Goal: Transaction & Acquisition: Book appointment/travel/reservation

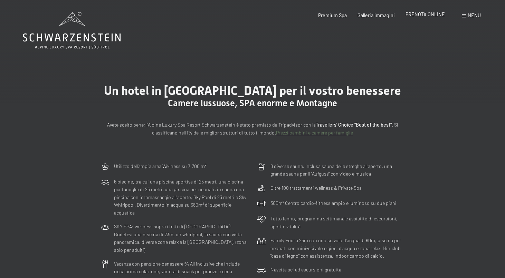
click at [424, 16] on span "PRENOTA ONLINE" at bounding box center [424, 14] width 39 height 6
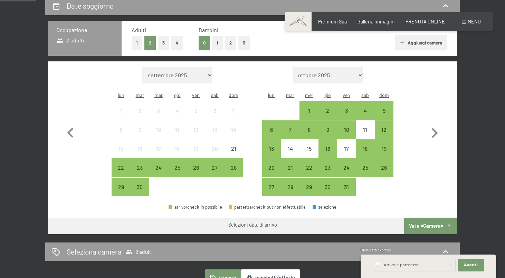
scroll to position [166, 0]
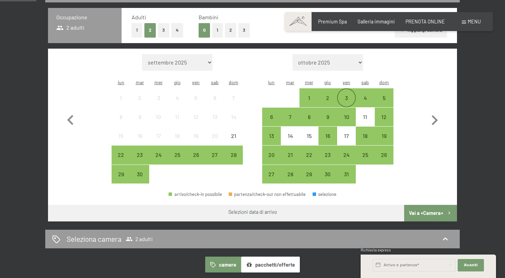
click at [342, 95] on div "3" at bounding box center [346, 103] width 17 height 17
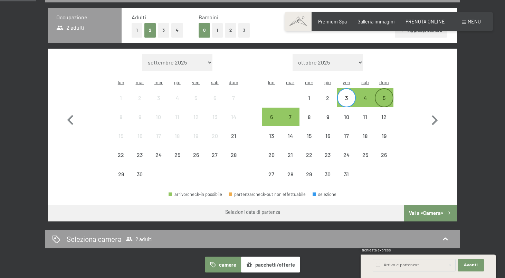
click at [384, 95] on div "5" at bounding box center [383, 103] width 17 height 17
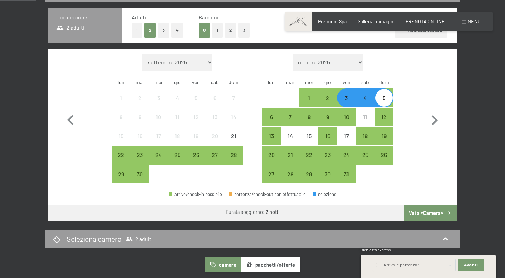
click at [430, 205] on button "Vai a «Camera»" at bounding box center [430, 213] width 53 height 17
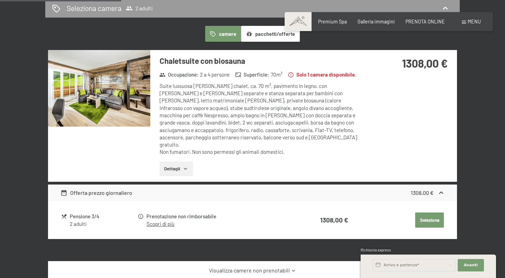
scroll to position [166, 0]
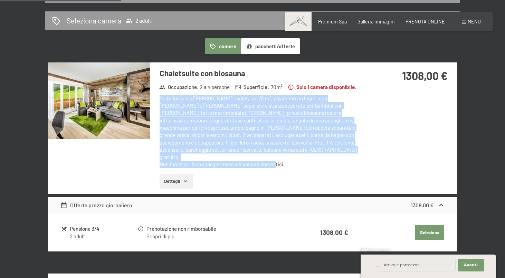
drag, startPoint x: 162, startPoint y: 98, endPoint x: 275, endPoint y: 157, distance: 127.4
click at [275, 157] on div "Suite lussuosa nello stile chalet, ca. 70 m², pavimento in legno, con zona nott…" at bounding box center [262, 132] width 205 height 74
click at [275, 135] on div "Suite lussuosa nello stile chalet, ca. 70 m², pavimento in legno, con zona nott…" at bounding box center [262, 132] width 205 height 74
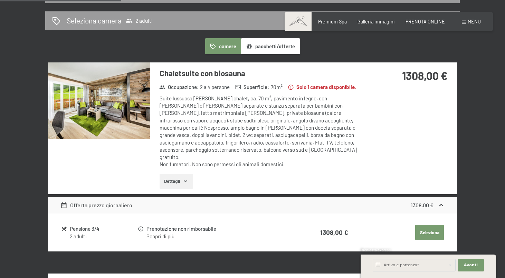
click at [422, 225] on button "Seleziona" at bounding box center [429, 232] width 29 height 15
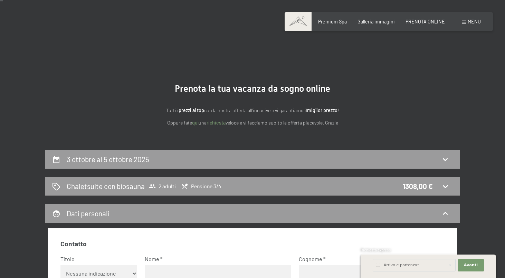
scroll to position [82, 0]
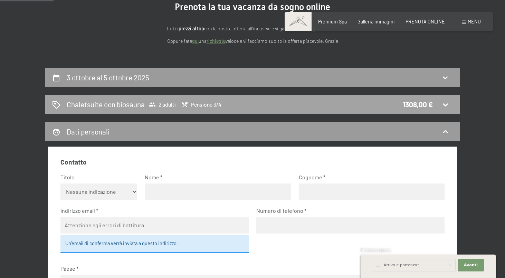
click at [139, 106] on h2 "Chaletsuite con biosauna" at bounding box center [106, 104] width 78 height 10
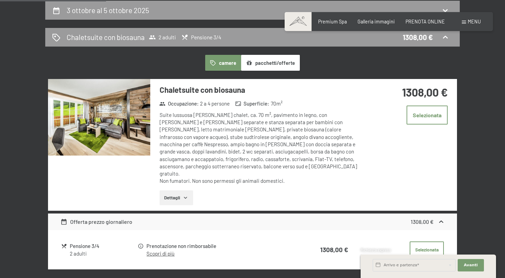
scroll to position [144, 0]
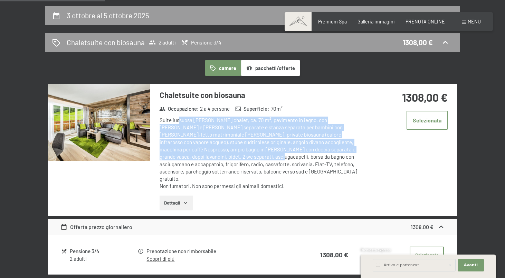
drag, startPoint x: 180, startPoint y: 119, endPoint x: 218, endPoint y: 163, distance: 58.2
click at [218, 163] on div "Suite lussuosa nello stile chalet, ca. 70 m², pavimento in legno, con zona nott…" at bounding box center [262, 154] width 205 height 74
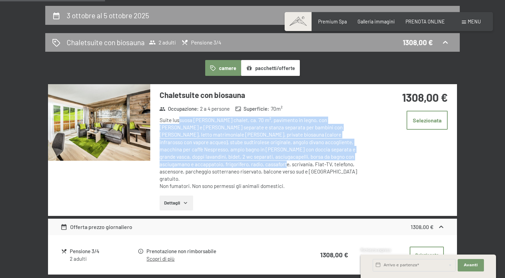
click at [190, 196] on button "Dettagli" at bounding box center [176, 203] width 33 height 15
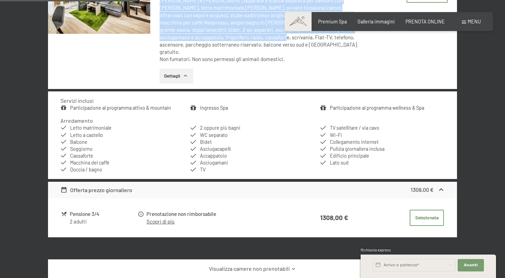
scroll to position [196, 0]
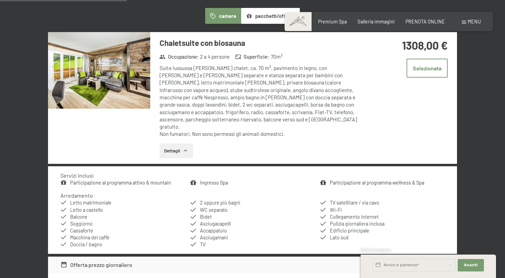
click at [209, 124] on div "Suite lussuosa nello stile chalet, ca. 70 m², pavimento in legno, con zona nott…" at bounding box center [262, 102] width 205 height 74
drag, startPoint x: 199, startPoint y: 125, endPoint x: 267, endPoint y: 129, distance: 68.5
click at [267, 129] on div "Chaletsuite con biosauna Occupazione : 2 a 4 persone Superficie : 70 m² Suite l…" at bounding box center [257, 98] width 215 height 132
click at [256, 95] on div "Suite lussuosa nello stile chalet, ca. 70 m², pavimento in legno, con zona nott…" at bounding box center [262, 102] width 205 height 74
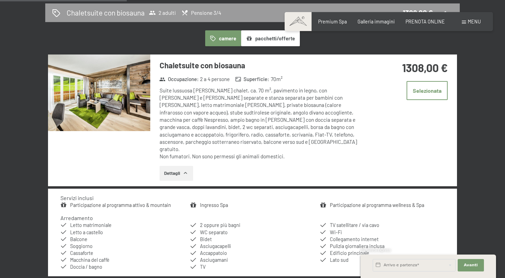
scroll to position [151, 0]
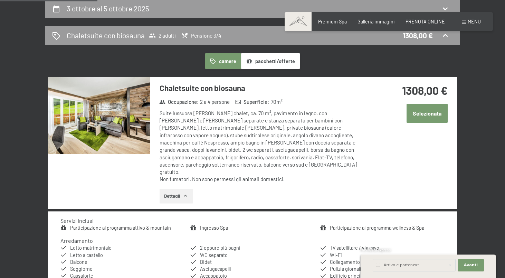
click at [415, 108] on button "Selezionata" at bounding box center [426, 113] width 41 height 19
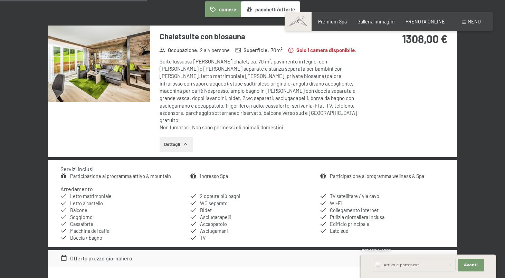
scroll to position [227, 0]
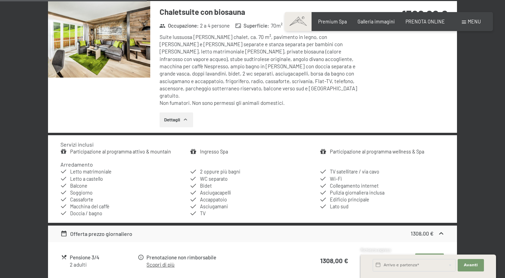
click at [349, 183] on li "Collegamento internet" at bounding box center [382, 186] width 125 height 7
drag, startPoint x: 350, startPoint y: 195, endPoint x: 332, endPoint y: 198, distance: 17.8
click at [332, 203] on li "Lato sud" at bounding box center [382, 206] width 125 height 7
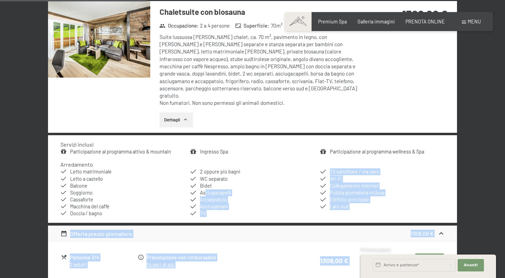
drag, startPoint x: 199, startPoint y: 161, endPoint x: 205, endPoint y: 181, distance: 20.9
click at [205, 190] on span "Asciugacapelli" at bounding box center [215, 193] width 31 height 6
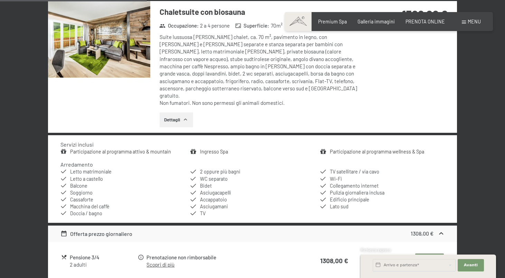
drag, startPoint x: 74, startPoint y: 145, endPoint x: 138, endPoint y: 143, distance: 64.2
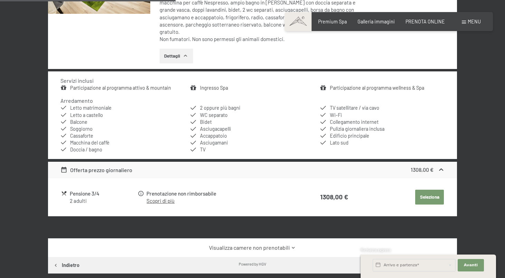
scroll to position [290, 0]
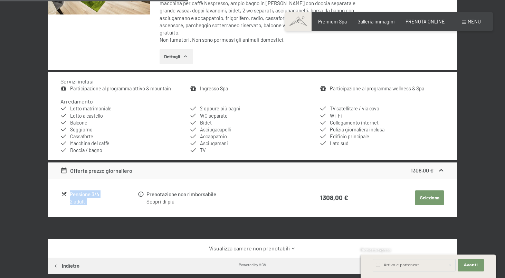
drag, startPoint x: 69, startPoint y: 185, endPoint x: 105, endPoint y: 193, distance: 36.7
click at [105, 193] on div "Pensione 3/4 2 adulti" at bounding box center [103, 198] width 67 height 15
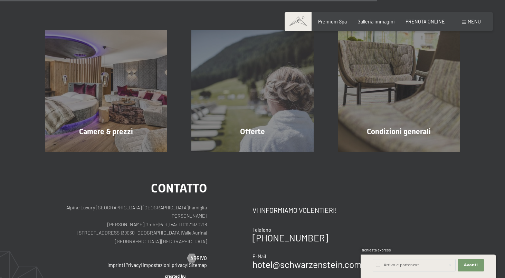
scroll to position [646, 0]
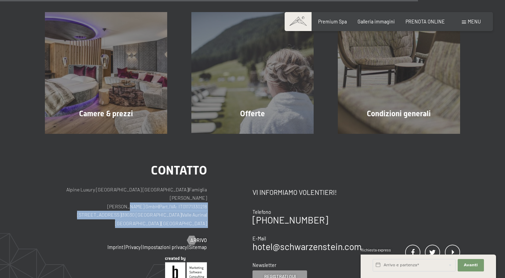
drag, startPoint x: 117, startPoint y: 185, endPoint x: 162, endPoint y: 201, distance: 47.9
click at [162, 201] on div "Contatto Alpine Luxury SPA Resort SCHWARZENSTEIN | Famiglia Zimmerhofer Otmar Z…" at bounding box center [126, 204] width 162 height 80
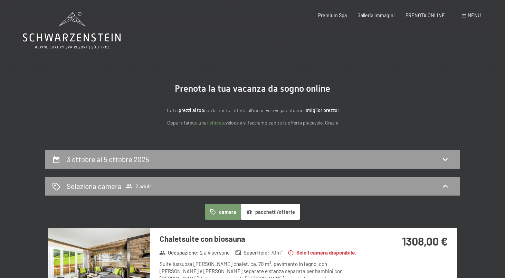
scroll to position [0, 0]
click at [84, 41] on icon at bounding box center [72, 37] width 98 height 8
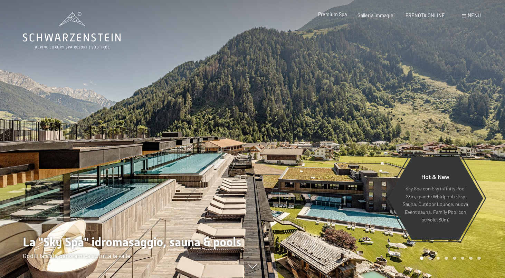
click at [343, 16] on span "Premium Spa" at bounding box center [332, 14] width 29 height 6
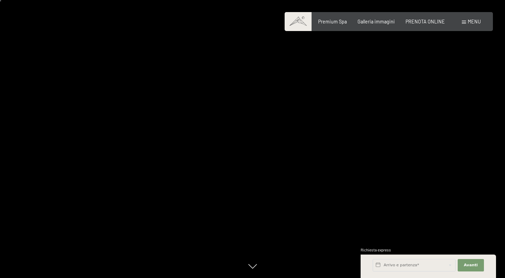
scroll to position [178, 0]
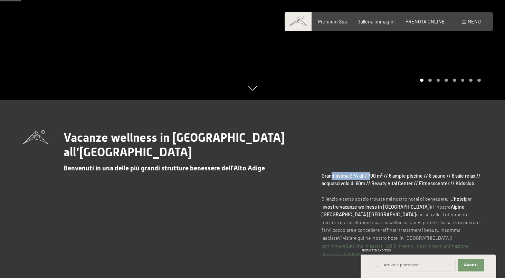
drag, startPoint x: 330, startPoint y: 177, endPoint x: 368, endPoint y: 178, distance: 38.3
click at [368, 178] on strong "Grandissima SPA di 7.700 m² // 6 ampie piscine // 8 saune // 8 sale relax // ac…" at bounding box center [400, 180] width 159 height 14
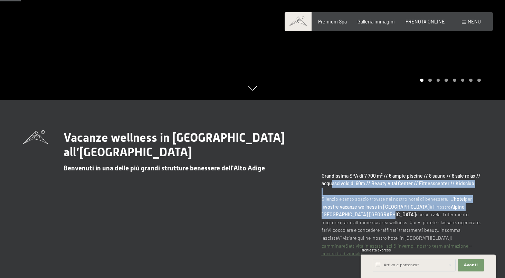
drag, startPoint x: 331, startPoint y: 180, endPoint x: 346, endPoint y: 228, distance: 49.9
click at [346, 223] on p "Grandissima SPA di 7.700 m² // 6 ampie piscine // 8 saune // 8 sale relax // ac…" at bounding box center [401, 215] width 161 height 86
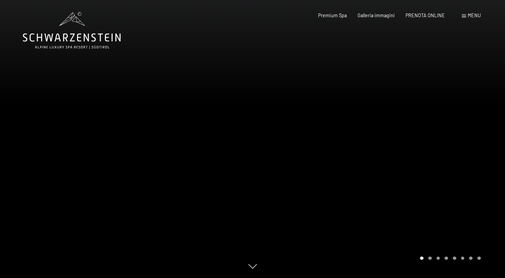
scroll to position [0, 0]
click at [80, 37] on icon at bounding box center [72, 30] width 98 height 37
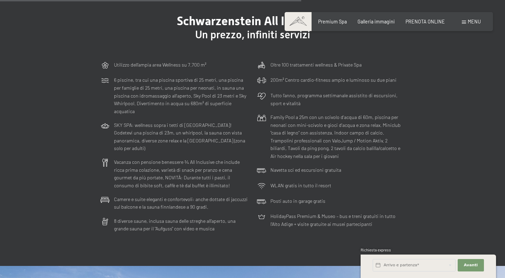
scroll to position [1690, 0]
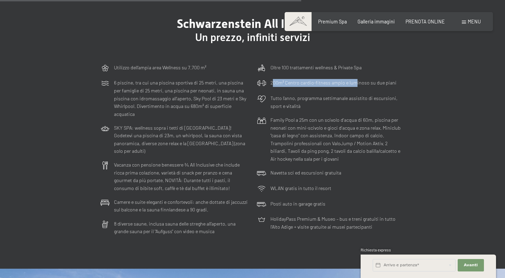
drag, startPoint x: 273, startPoint y: 62, endPoint x: 356, endPoint y: 65, distance: 82.6
click at [356, 79] on p "200m² Centro cardio-fitness ampio e luminoso su due piani" at bounding box center [333, 83] width 126 height 8
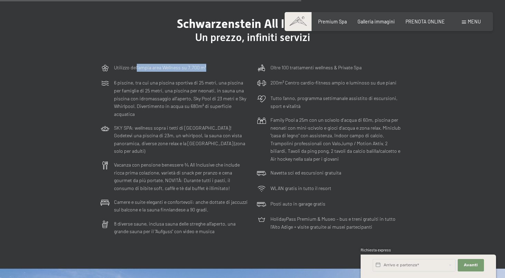
drag, startPoint x: 136, startPoint y: 49, endPoint x: 205, endPoint y: 53, distance: 68.5
click at [205, 64] on div "Utilizzo dell‘ampia area Wellness su 7.700 m²" at bounding box center [160, 68] width 92 height 9
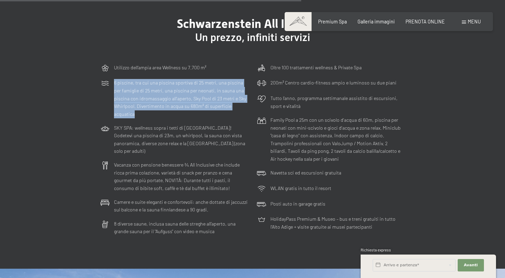
drag, startPoint x: 113, startPoint y: 61, endPoint x: 160, endPoint y: 92, distance: 56.3
click at [160, 92] on div "6 piscine, tra cui una piscina sportiva di 25 metri, una piscina per famiglie d…" at bounding box center [173, 98] width 153 height 45
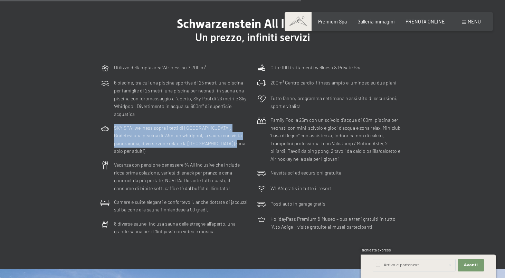
drag, startPoint x: 155, startPoint y: 107, endPoint x: 167, endPoint y: 128, distance: 24.0
click at [167, 128] on div "SKY SPA: wellness sopra i tetti di Lutago! Godetevi una piscina di 23m, un whir…" at bounding box center [173, 139] width 153 height 37
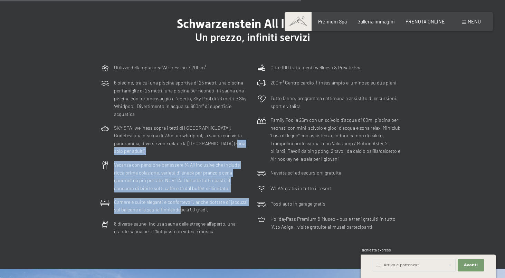
drag, startPoint x: 167, startPoint y: 128, endPoint x: 180, endPoint y: 183, distance: 56.5
click at [180, 183] on div "Utilizzo dell‘ampia area Wellness su 7.700 m² 6 piscine, tra cui una piscina sp…" at bounding box center [252, 150] width 310 height 178
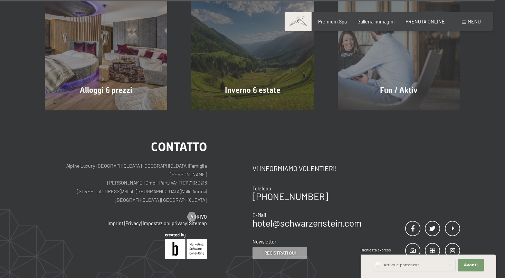
scroll to position [2809, 0]
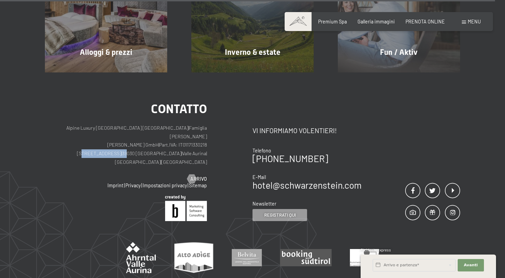
drag, startPoint x: 83, startPoint y: 118, endPoint x: 118, endPoint y: 116, distance: 35.3
click at [118, 124] on p "Alpine Luxury SPA Resort SCHWARZENSTEIN | Famiglia Zimmerhofer Otmar Zimmerhofe…" at bounding box center [126, 145] width 162 height 42
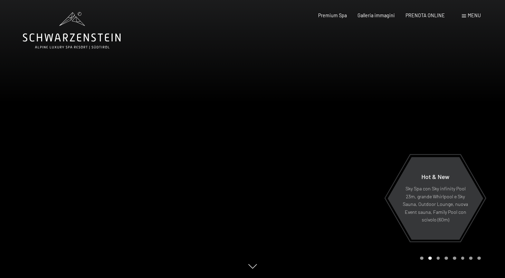
scroll to position [0, 0]
click at [415, 13] on span "PRENOTA ONLINE" at bounding box center [424, 14] width 39 height 6
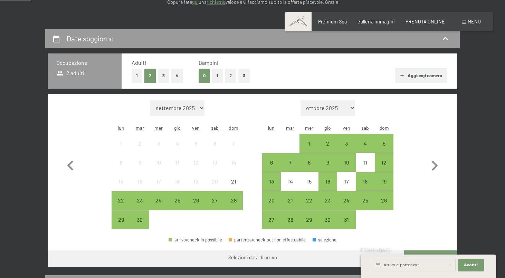
scroll to position [143, 0]
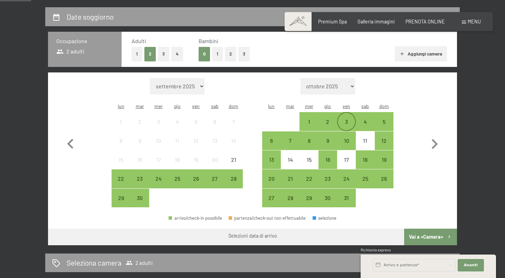
click at [349, 119] on div "3" at bounding box center [346, 127] width 17 height 17
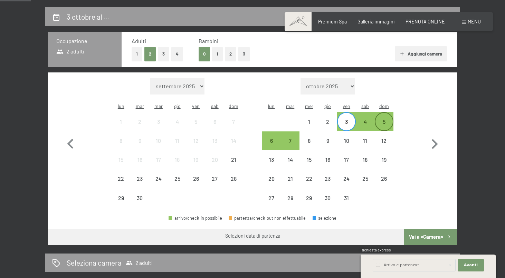
click at [389, 119] on div "5" at bounding box center [383, 127] width 17 height 17
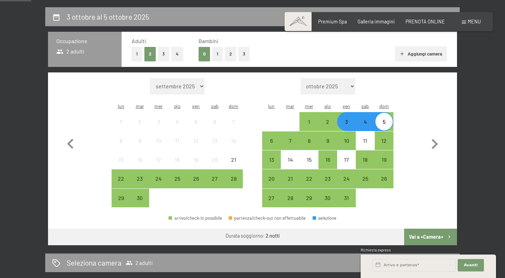
click at [421, 230] on button "Vai a «Camera»" at bounding box center [430, 237] width 53 height 17
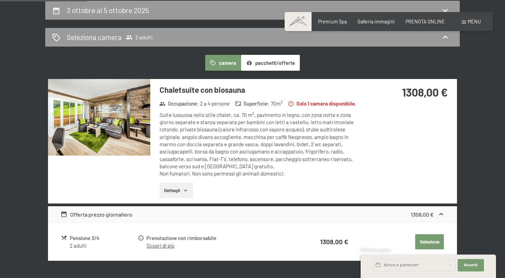
click at [187, 190] on icon "button" at bounding box center [185, 191] width 3 height 2
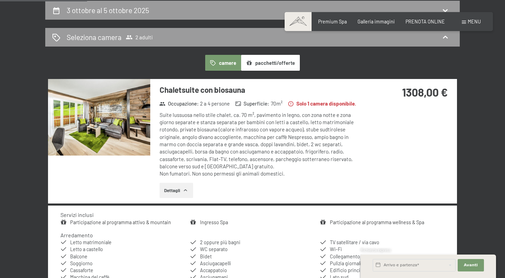
click at [187, 190] on icon "button" at bounding box center [185, 191] width 3 height 2
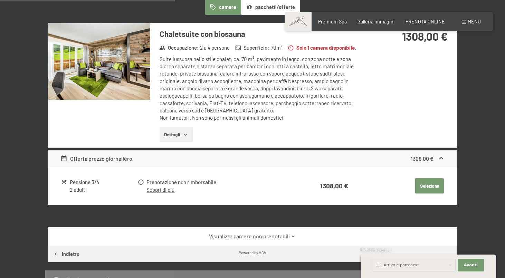
scroll to position [242, 0]
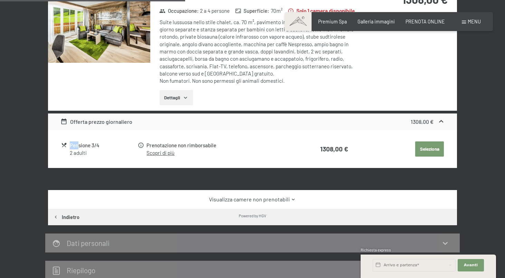
drag, startPoint x: 67, startPoint y: 143, endPoint x: 77, endPoint y: 145, distance: 10.2
click at [77, 145] on div "Pensione 3/4 2 adulti" at bounding box center [99, 149] width 76 height 15
drag, startPoint x: 149, startPoint y: 144, endPoint x: 192, endPoint y: 151, distance: 43.0
click at [192, 151] on div "Prenotazione non rimborsabile Scopri di più" at bounding box center [218, 149] width 144 height 15
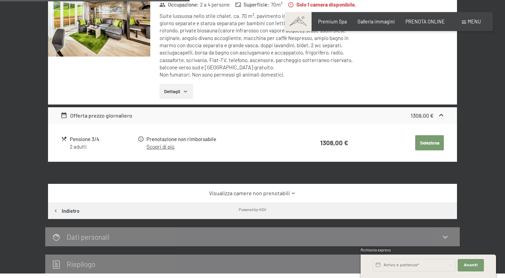
click at [202, 180] on div "Chaletsuite con biosauna Occupazione : 2 a 4 persone Superficie : 70 m² Solo 1 …" at bounding box center [252, 91] width 409 height 223
click at [203, 190] on link "Visualizza camere non prenotabili" at bounding box center [252, 194] width 384 height 8
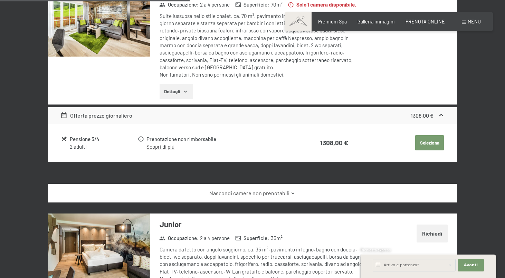
click at [203, 190] on link "Nascondi camere non prenotabili" at bounding box center [252, 194] width 384 height 8
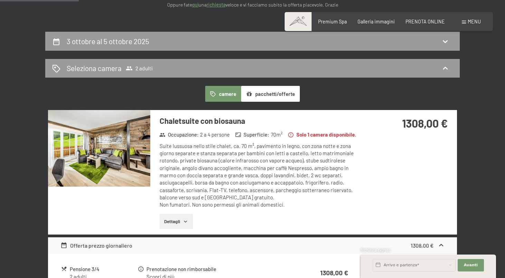
scroll to position [182, 0]
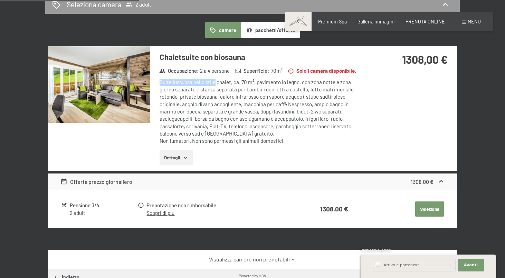
drag, startPoint x: 159, startPoint y: 82, endPoint x: 214, endPoint y: 82, distance: 55.6
click at [214, 82] on div "Chaletsuite con biosauna Occupazione : 2 a 4 persone Superficie : 70 m² Solo 1 …" at bounding box center [257, 108] width 215 height 124
drag, startPoint x: 248, startPoint y: 82, endPoint x: 242, endPoint y: 82, distance: 5.2
click at [242, 82] on div "Suite lussuosa nello stile chalet, ca. 70 m², pavimento in legno, con zona nott…" at bounding box center [262, 112] width 205 height 66
drag, startPoint x: 267, startPoint y: 82, endPoint x: 285, endPoint y: 80, distance: 18.7
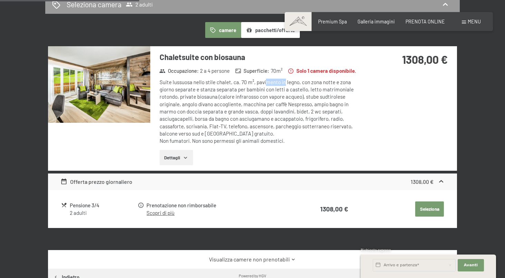
click at [285, 80] on div "Suite lussuosa nello stile chalet, ca. 70 m², pavimento in legno, con zona nott…" at bounding box center [262, 112] width 205 height 66
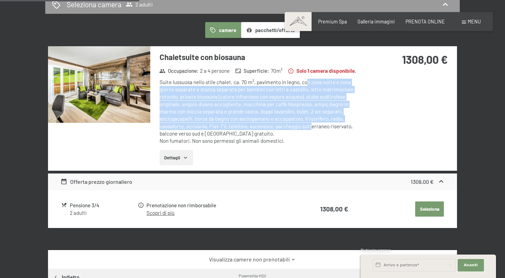
drag, startPoint x: 306, startPoint y: 80, endPoint x: 313, endPoint y: 127, distance: 47.2
click at [313, 127] on div "Suite lussuosa nello stile chalet, ca. 70 m², pavimento in legno, con zona nott…" at bounding box center [262, 112] width 205 height 66
click at [222, 102] on div "Suite lussuosa nello stile chalet, ca. 70 m², pavimento in legno, con zona nott…" at bounding box center [262, 112] width 205 height 66
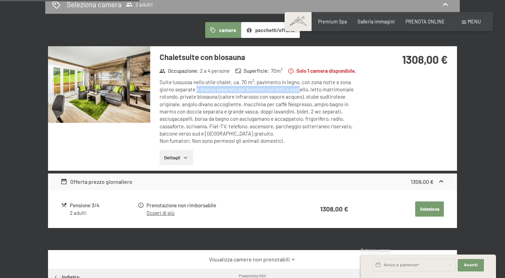
drag, startPoint x: 196, startPoint y: 89, endPoint x: 299, endPoint y: 89, distance: 103.6
click at [299, 89] on div "Suite lussuosa nello stile chalet, ca. 70 m², pavimento in legno, con zona nott…" at bounding box center [262, 112] width 205 height 66
drag, startPoint x: 182, startPoint y: 95, endPoint x: 216, endPoint y: 95, distance: 34.2
click at [216, 95] on div "Suite lussuosa nello stile chalet, ca. 70 m², pavimento in legno, con zona nott…" at bounding box center [262, 112] width 205 height 66
drag, startPoint x: 222, startPoint y: 93, endPoint x: 303, endPoint y: 95, distance: 81.5
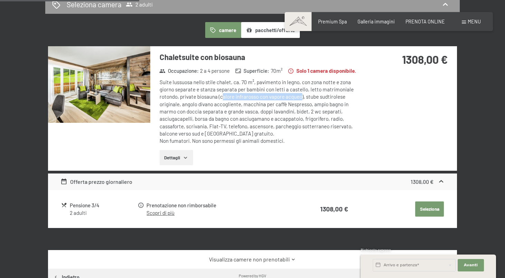
click at [303, 95] on div "Suite lussuosa nello stile chalet, ca. 70 m², pavimento in legno, con zona nott…" at bounding box center [262, 112] width 205 height 66
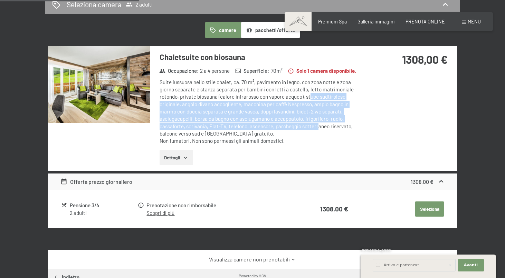
drag, startPoint x: 311, startPoint y: 96, endPoint x: 320, endPoint y: 121, distance: 26.6
click at [320, 121] on div "Suite lussuosa nello stile chalet, ca. 70 m², pavimento in legno, con zona nott…" at bounding box center [262, 112] width 205 height 66
click at [216, 100] on div "Suite lussuosa nello stile chalet, ca. 70 m², pavimento in legno, con zona nott…" at bounding box center [262, 112] width 205 height 66
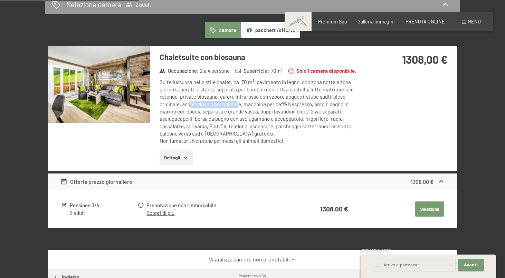
drag, startPoint x: 190, startPoint y: 102, endPoint x: 238, endPoint y: 101, distance: 48.0
click at [238, 101] on div "Suite lussuosa nello stile chalet, ca. 70 m², pavimento in legno, con zona nott…" at bounding box center [262, 112] width 205 height 66
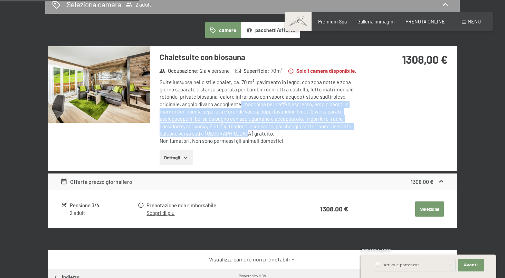
drag, startPoint x: 250, startPoint y: 102, endPoint x: 275, endPoint y: 132, distance: 38.8
click at [275, 132] on div "Suite lussuosa nello stile chalet, ca. 70 m², pavimento in legno, con zona nott…" at bounding box center [262, 112] width 205 height 66
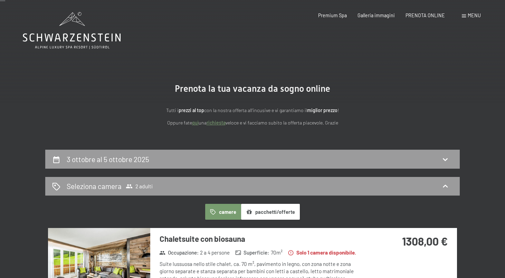
scroll to position [0, 0]
click at [370, 17] on span "Galleria immagini" at bounding box center [375, 14] width 37 height 6
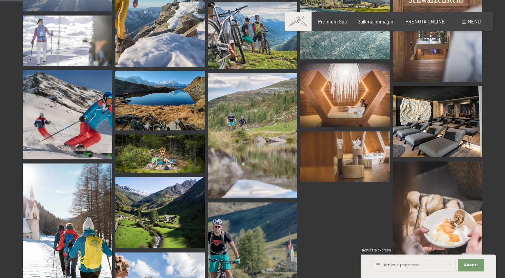
scroll to position [321, 0]
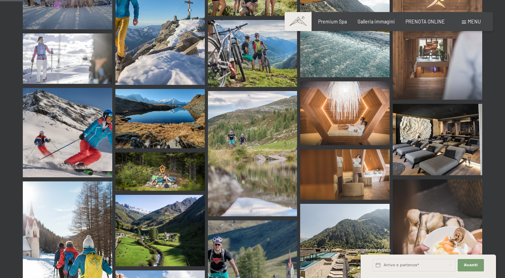
click at [329, 81] on img at bounding box center [344, 113] width 89 height 64
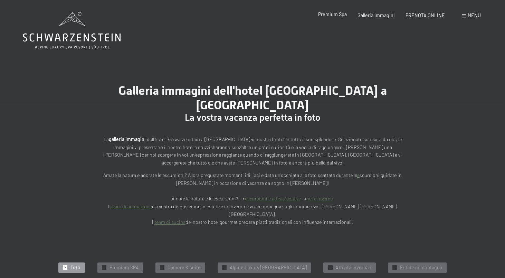
click at [324, 14] on span "Premium Spa" at bounding box center [332, 14] width 29 height 6
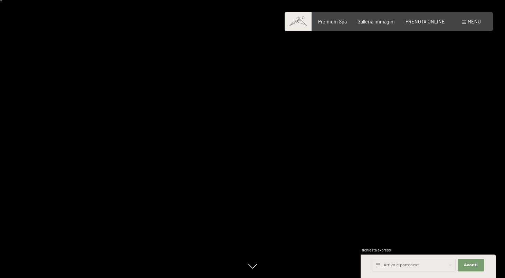
scroll to position [226, 0]
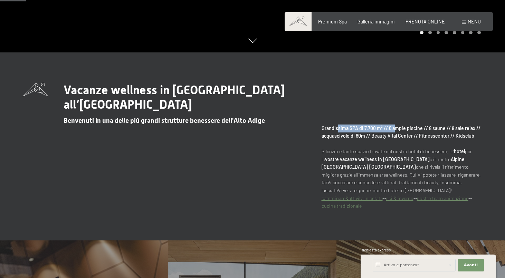
drag, startPoint x: 338, startPoint y: 126, endPoint x: 395, endPoint y: 126, distance: 56.6
click at [395, 126] on strong "Grandissima SPA di 7.700 m² // 6 ampie piscine // 8 saune // 8 sale relax // ac…" at bounding box center [400, 132] width 159 height 14
drag, startPoint x: 406, startPoint y: 129, endPoint x: 421, endPoint y: 127, distance: 14.6
click at [421, 127] on strong "Grandissima SPA di 7.700 m² // 6 ampie piscine // 8 saune // 8 sale relax // ac…" at bounding box center [400, 132] width 159 height 14
drag, startPoint x: 328, startPoint y: 135, endPoint x: 360, endPoint y: 135, distance: 31.8
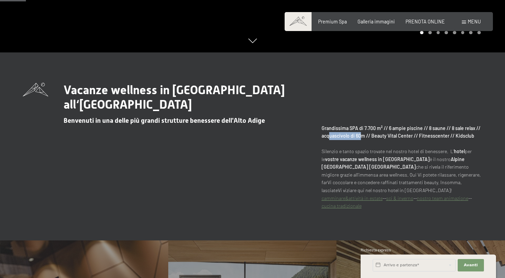
click at [360, 135] on strong "Grandissima SPA di 7.700 m² // 6 ampie piscine // 8 saune // 8 sale relax // ac…" at bounding box center [400, 132] width 159 height 14
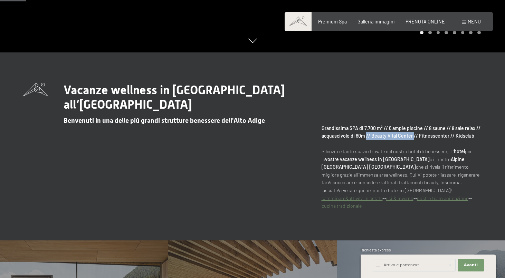
drag, startPoint x: 371, startPoint y: 135, endPoint x: 413, endPoint y: 135, distance: 41.8
click at [413, 135] on strong "Grandissima SPA di 7.700 m² // 6 ampie piscine // 8 saune // 8 sale relax // ac…" at bounding box center [400, 132] width 159 height 14
drag, startPoint x: 413, startPoint y: 135, endPoint x: 438, endPoint y: 135, distance: 24.9
click at [438, 135] on strong "Grandissima SPA di 7.700 m² // 6 ampie piscine // 8 saune // 8 sale relax // ac…" at bounding box center [400, 132] width 159 height 14
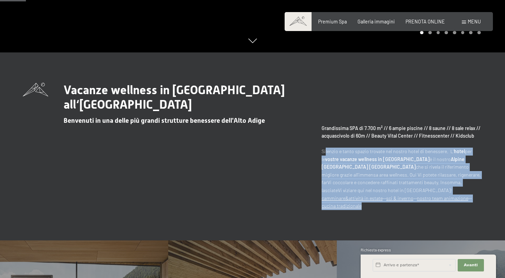
drag, startPoint x: 324, startPoint y: 151, endPoint x: 393, endPoint y: 205, distance: 87.7
click at [393, 205] on p "Grandissima SPA di 7.700 m² // 6 ampie piscine // 8 saune // 8 sale relax // ac…" at bounding box center [401, 168] width 161 height 86
click at [373, 182] on p "Grandissima SPA di 7.700 m² // 6 ampie piscine // 8 saune // 8 sale relax // ac…" at bounding box center [401, 168] width 161 height 86
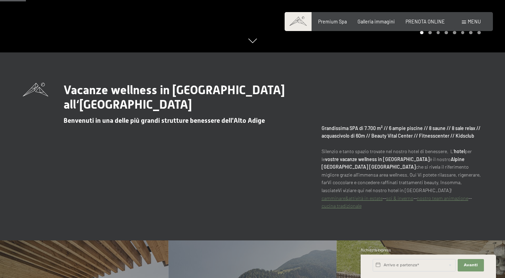
drag, startPoint x: 374, startPoint y: 189, endPoint x: 343, endPoint y: 133, distance: 63.7
click at [343, 133] on p "Grandissima SPA di 7.700 m² // 6 ampie piscine // 8 saune // 8 sale relax // ac…" at bounding box center [401, 168] width 161 height 86
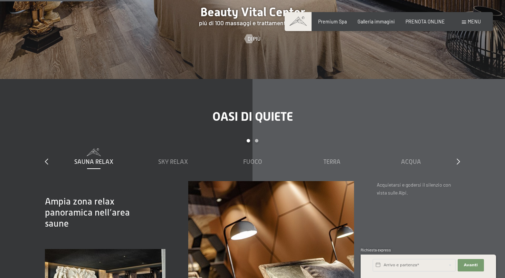
scroll to position [813, 0]
